Goal: Navigation & Orientation: Find specific page/section

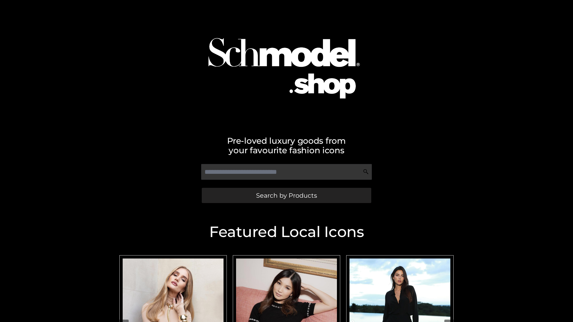
click at [286, 195] on span "Search by Products" at bounding box center [286, 195] width 61 height 6
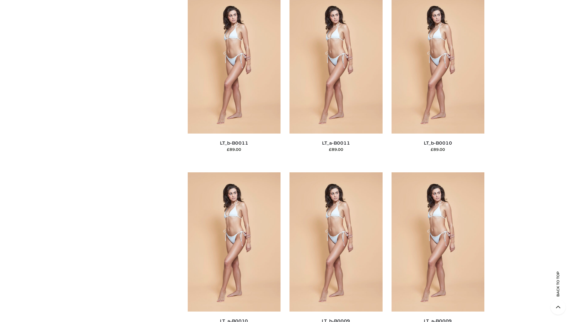
scroll to position [2680, 0]
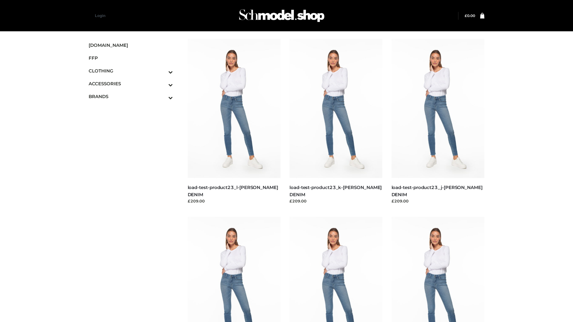
scroll to position [523, 0]
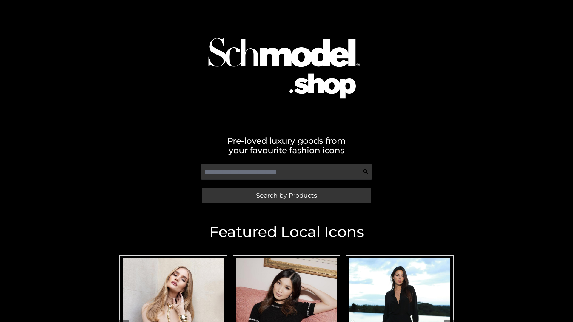
click at [286, 195] on span "Search by Products" at bounding box center [286, 195] width 61 height 6
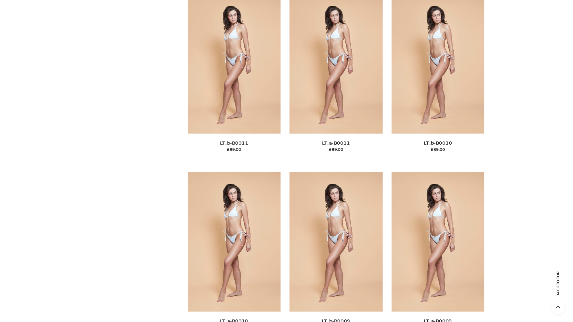
scroll to position [2680, 0]
